Goal: Task Accomplishment & Management: Complete application form

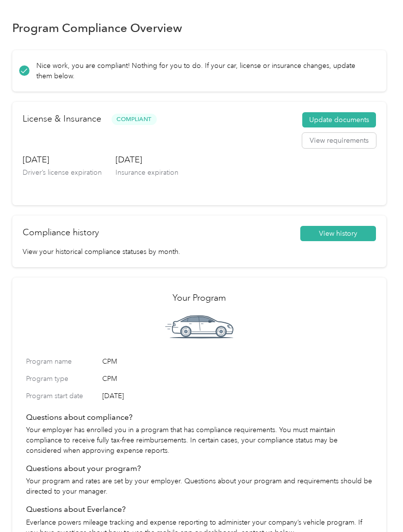
click at [362, 117] on button "Update documents" at bounding box center [339, 120] width 74 height 16
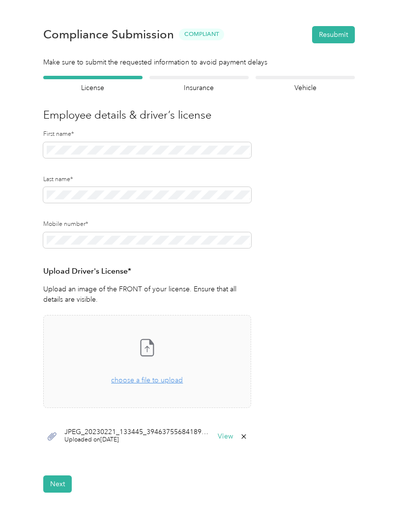
click at [48, 490] on button "Next" at bounding box center [57, 483] width 29 height 17
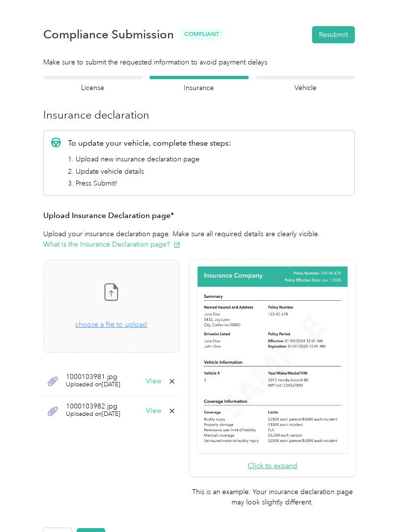
click at [171, 296] on div "Take a photo or choose a photo from your library Drag and drop your file here, …" at bounding box center [112, 306] width 120 height 76
click at [98, 528] on button "Next" at bounding box center [91, 536] width 29 height 17
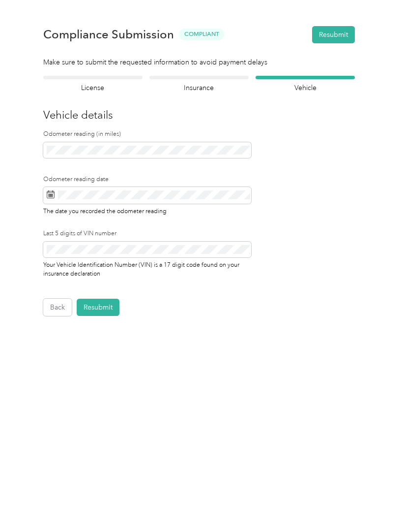
click at [214, 278] on div "Last 5 digits of VIN number Your Vehicle Identification Number (VIN) is a 17 di…" at bounding box center [147, 260] width 208 height 62
click at [204, 160] on div at bounding box center [147, 151] width 208 height 19
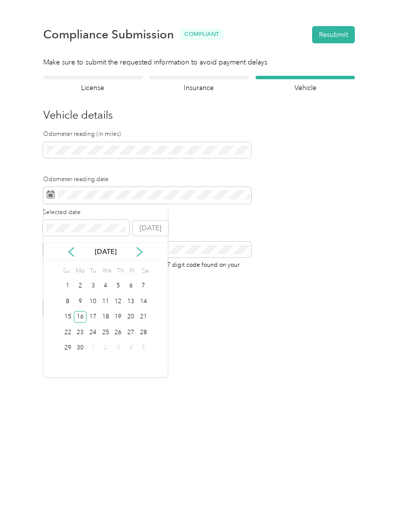
click at [142, 252] on icon at bounding box center [139, 251] width 5 height 9
click at [145, 253] on icon at bounding box center [140, 252] width 10 height 10
click at [145, 251] on icon at bounding box center [140, 252] width 10 height 10
click at [76, 250] on icon at bounding box center [71, 252] width 10 height 10
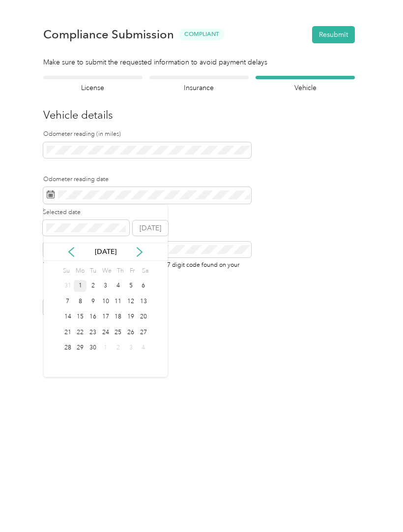
click at [82, 284] on div "1" at bounding box center [80, 286] width 13 height 12
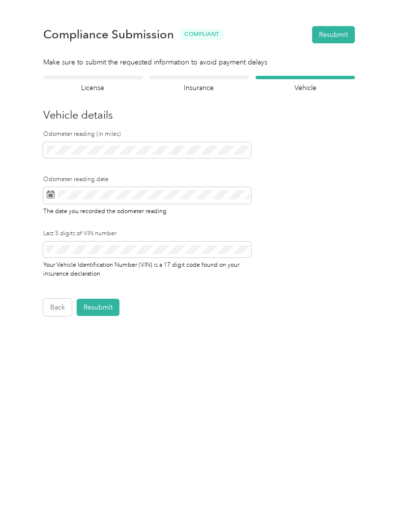
click at [110, 302] on button "Resubmit" at bounding box center [98, 307] width 43 height 17
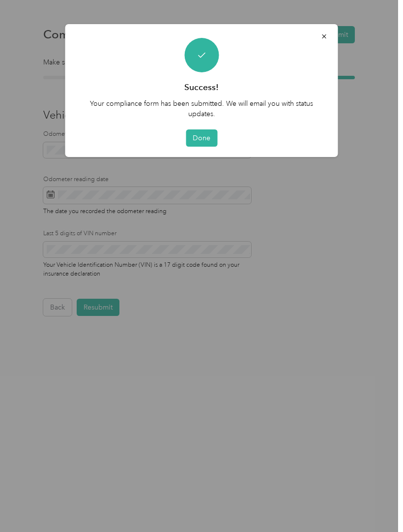
click at [205, 131] on button "Done" at bounding box center [201, 137] width 31 height 17
